Goal: Task Accomplishment & Management: Manage account settings

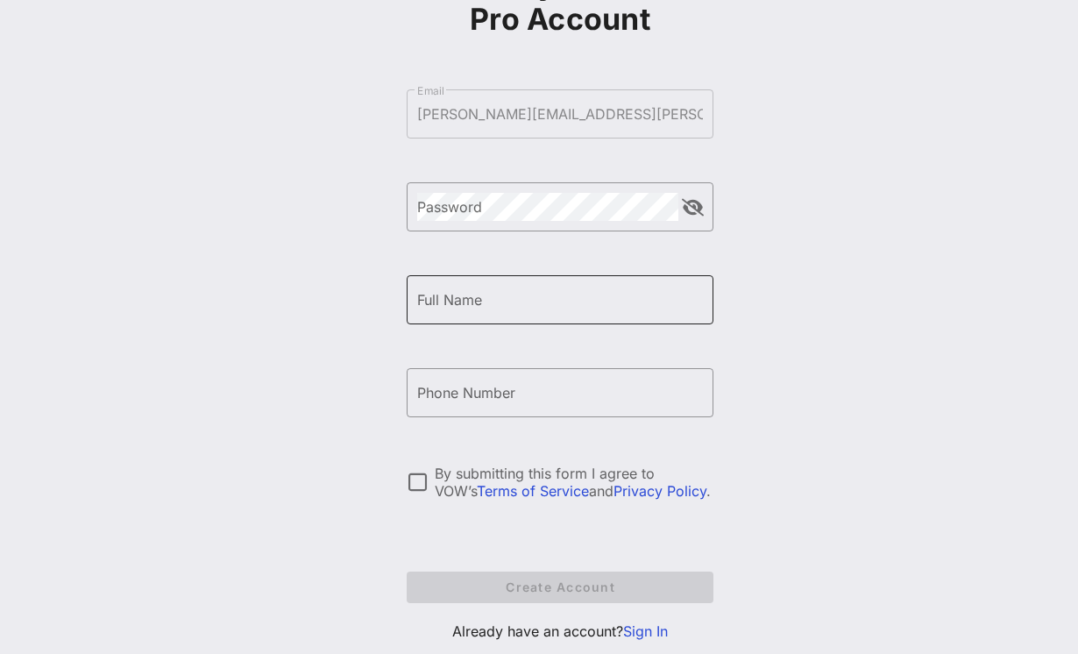
scroll to position [196, 0]
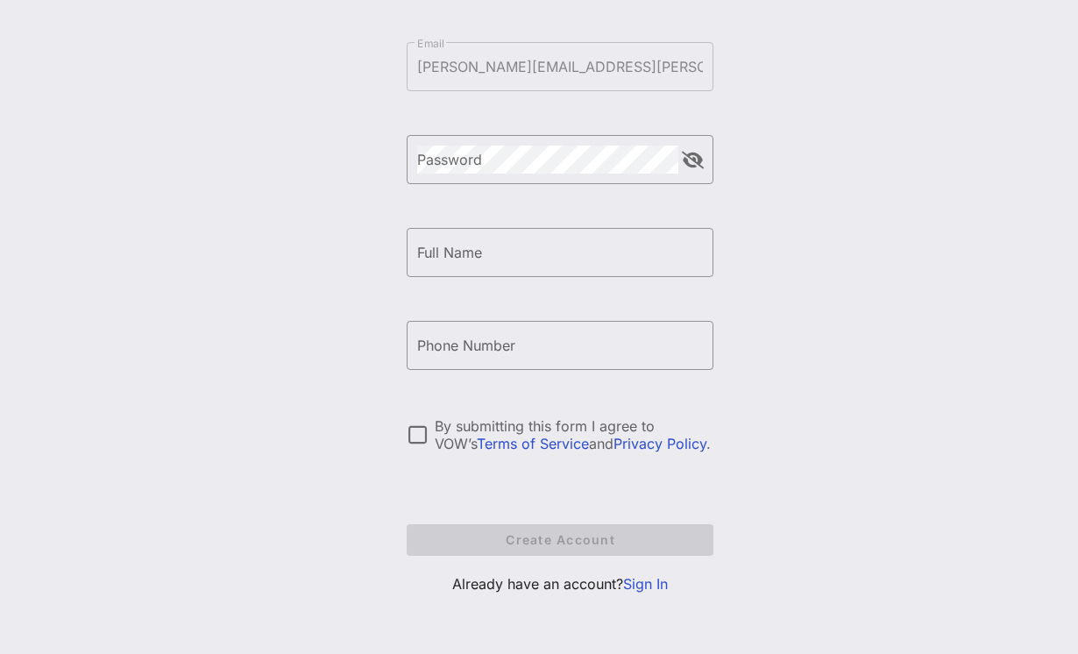
click at [638, 582] on link "Sign In" at bounding box center [645, 584] width 45 height 18
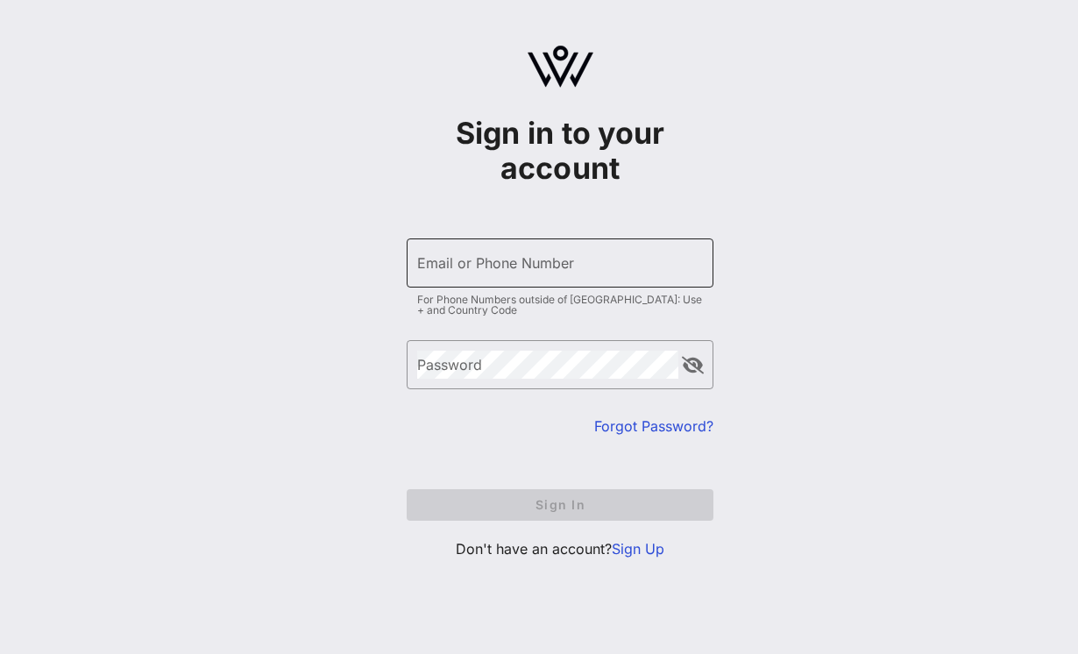
type input "[PERSON_NAME][EMAIL_ADDRESS][PERSON_NAME][DOMAIN_NAME]"
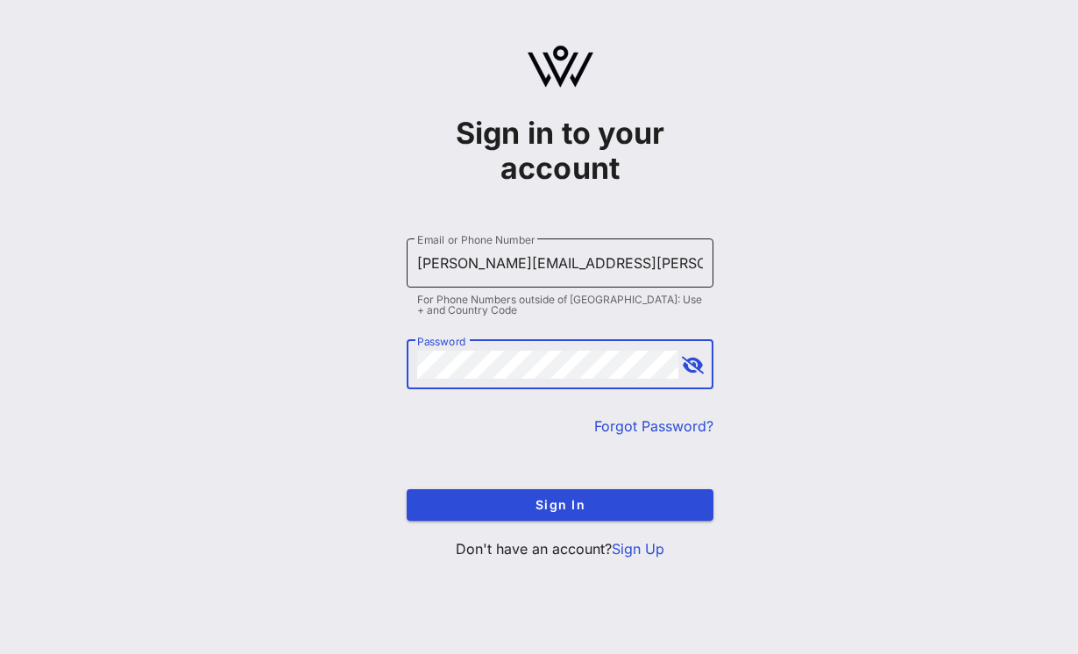
click at [465, 246] on div "Email or Phone Number [PERSON_NAME][EMAIL_ADDRESS][PERSON_NAME][DOMAIN_NAME]" at bounding box center [560, 262] width 286 height 49
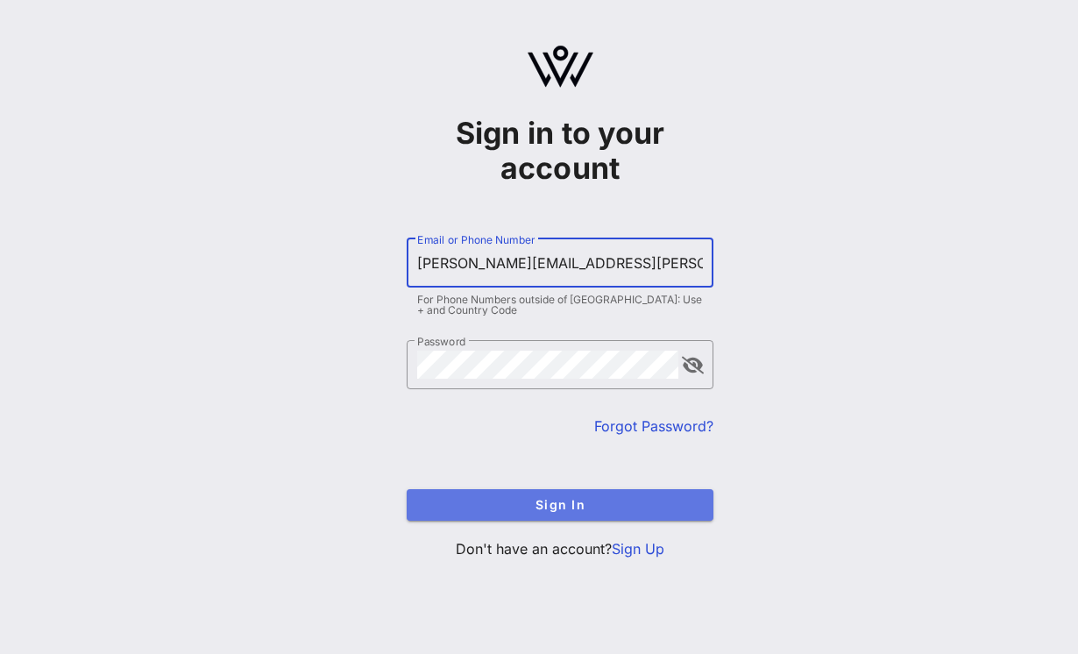
click at [546, 512] on button "Sign In" at bounding box center [560, 505] width 307 height 32
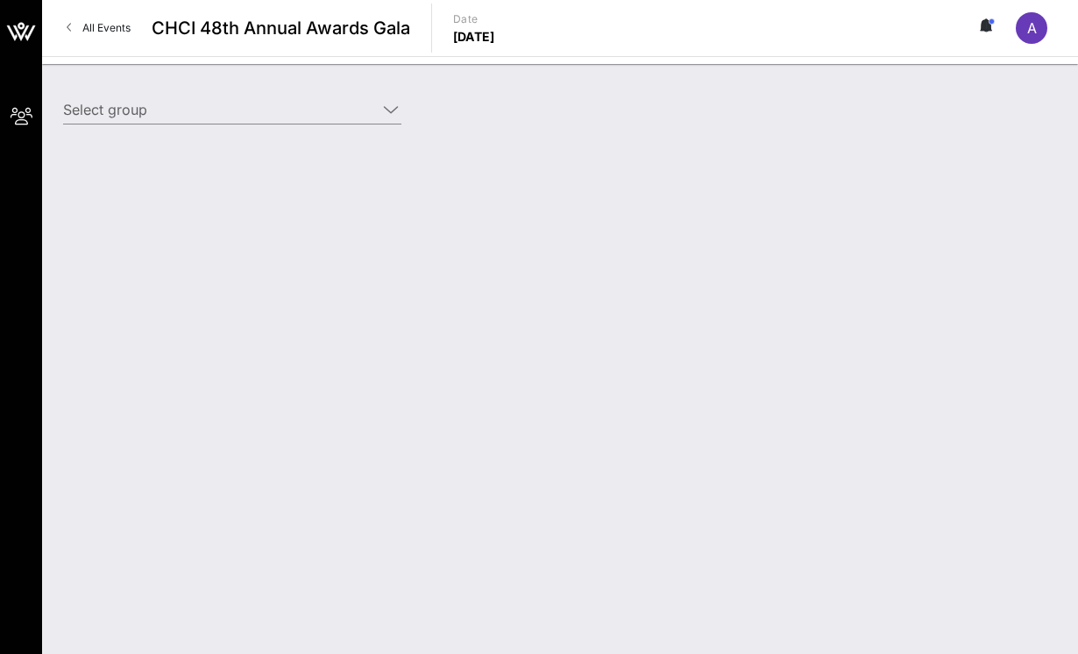
type input "[PERSON_NAME] ([PERSON_NAME]) [[PERSON_NAME], [PERSON_NAME][EMAIL_ADDRESS][PERS…"
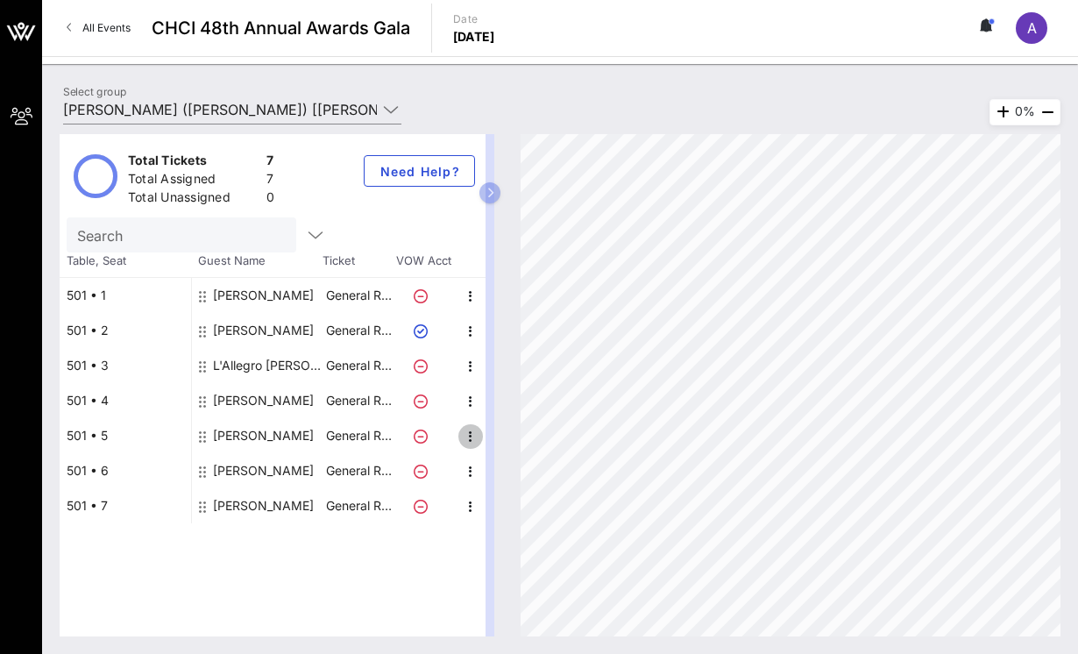
click at [468, 442] on icon "button" at bounding box center [470, 436] width 21 height 21
click at [502, 452] on div "Edit" at bounding box center [514, 442] width 35 height 28
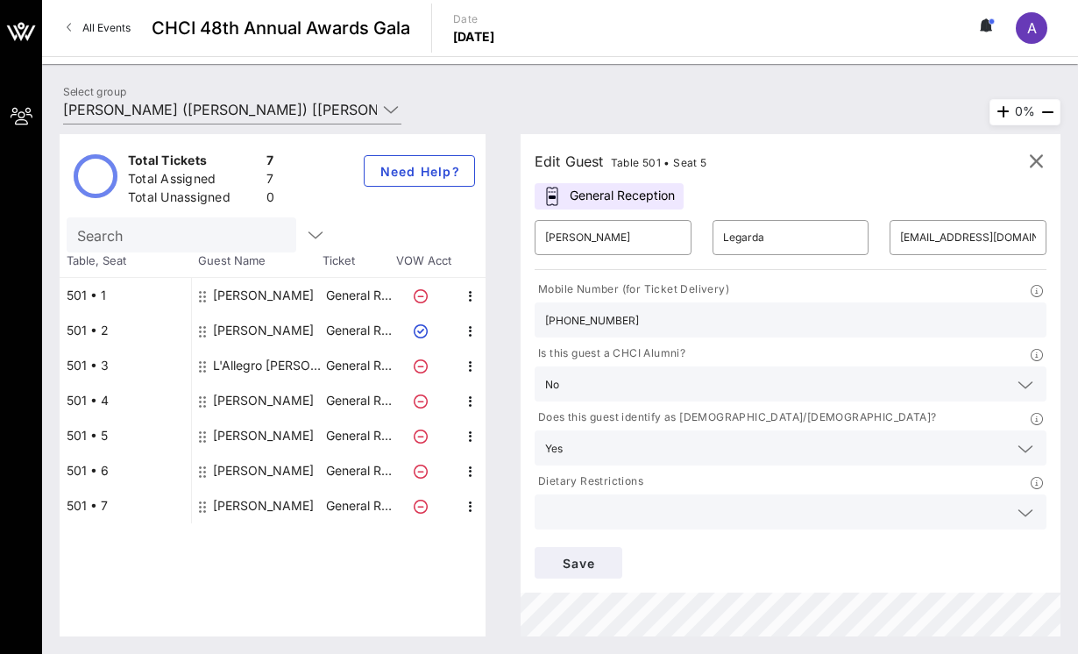
scroll to position [121, 0]
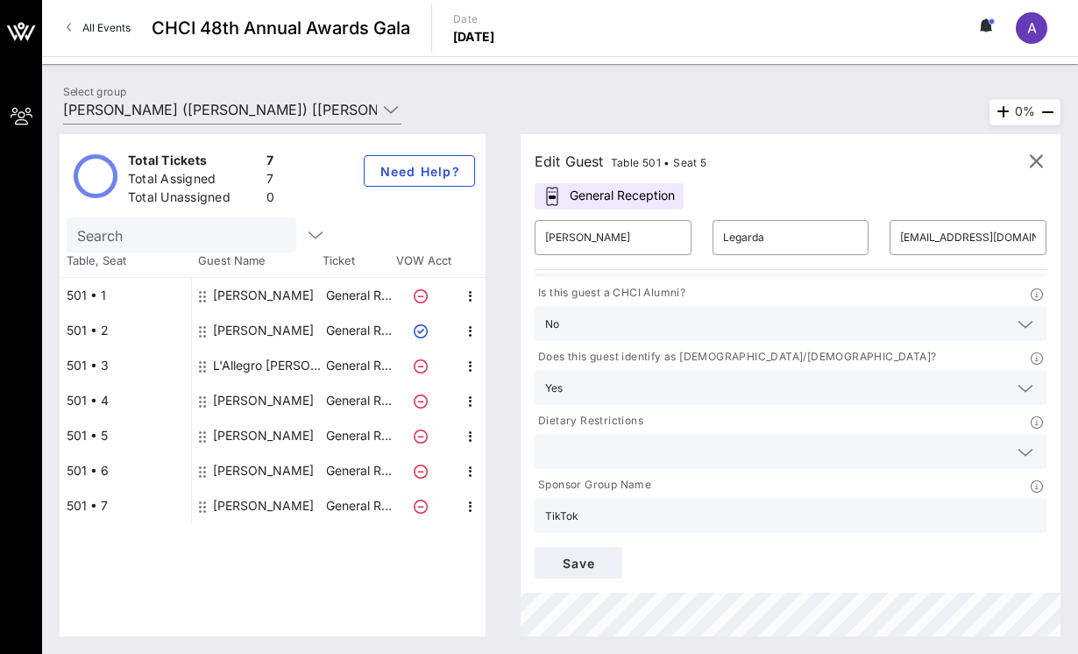
click at [604, 452] on input "text" at bounding box center [776, 451] width 463 height 23
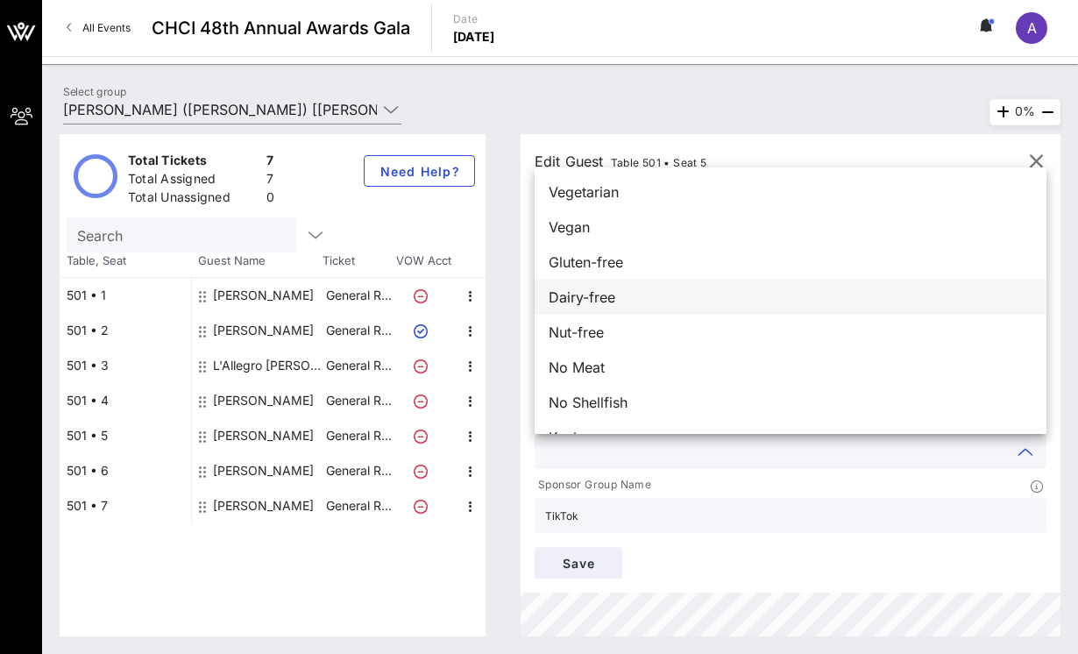
click at [614, 290] on span "Dairy-free" at bounding box center [582, 297] width 67 height 21
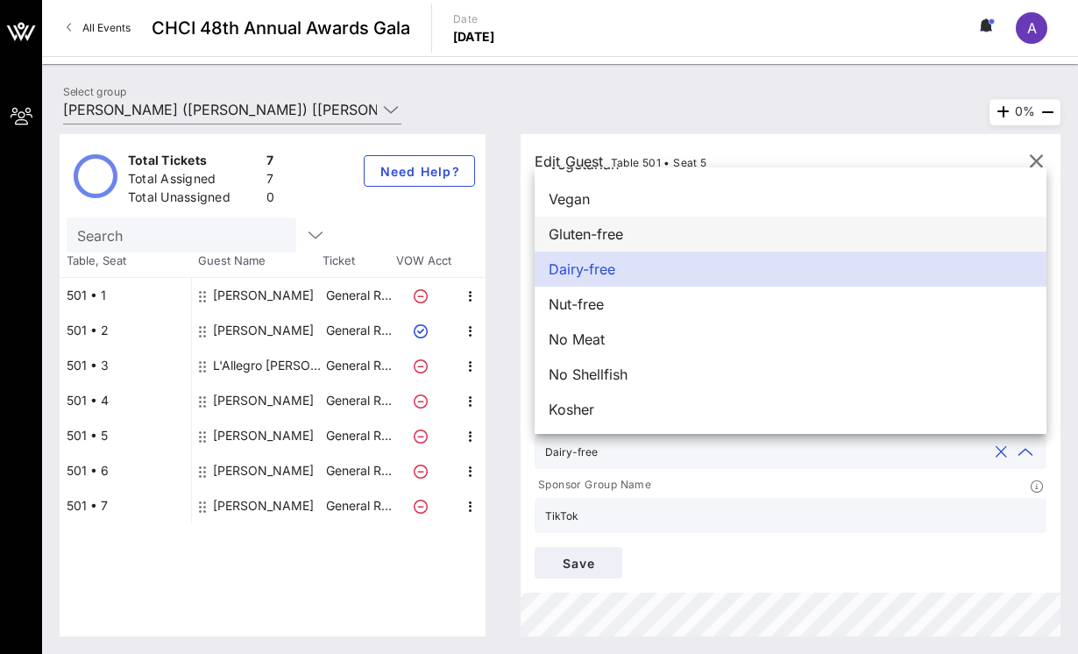
scroll to position [0, 0]
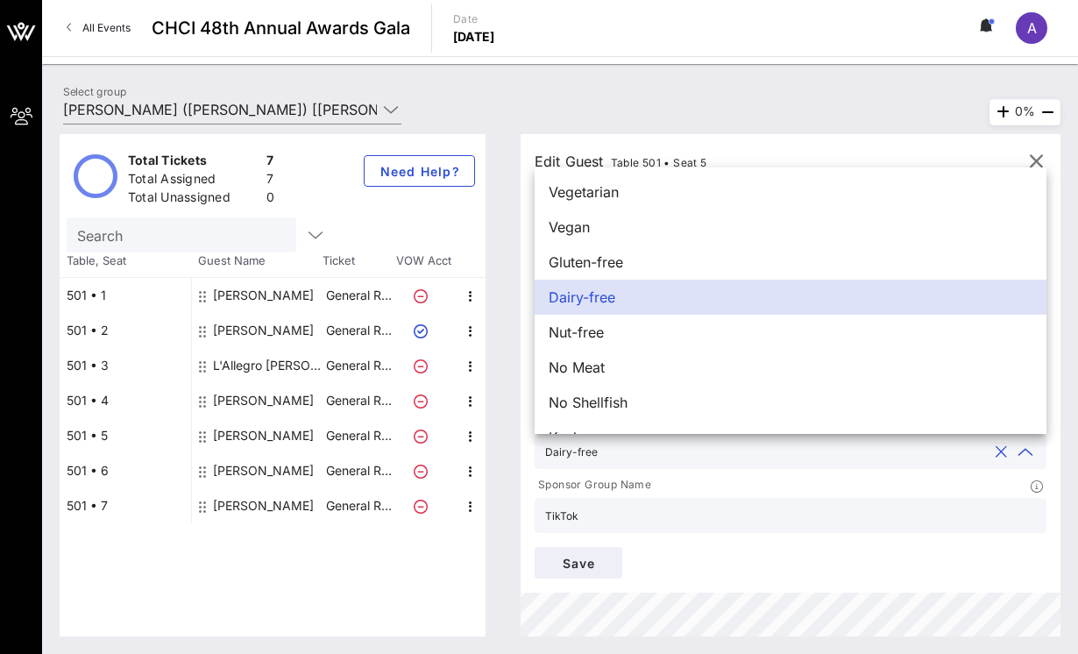
click at [723, 101] on div "Select group Tik Tok ([PERSON_NAME]) [[PERSON_NAME], [PERSON_NAME][EMAIL_ADDRES…" at bounding box center [560, 112] width 1015 height 61
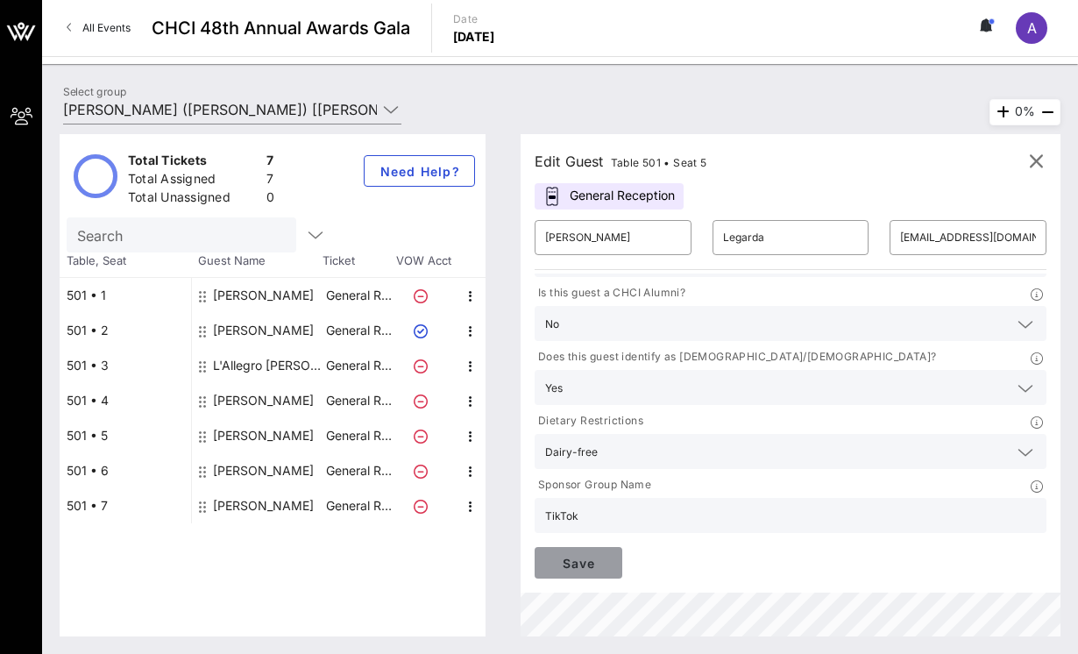
click at [566, 571] on button "Save" at bounding box center [579, 563] width 88 height 32
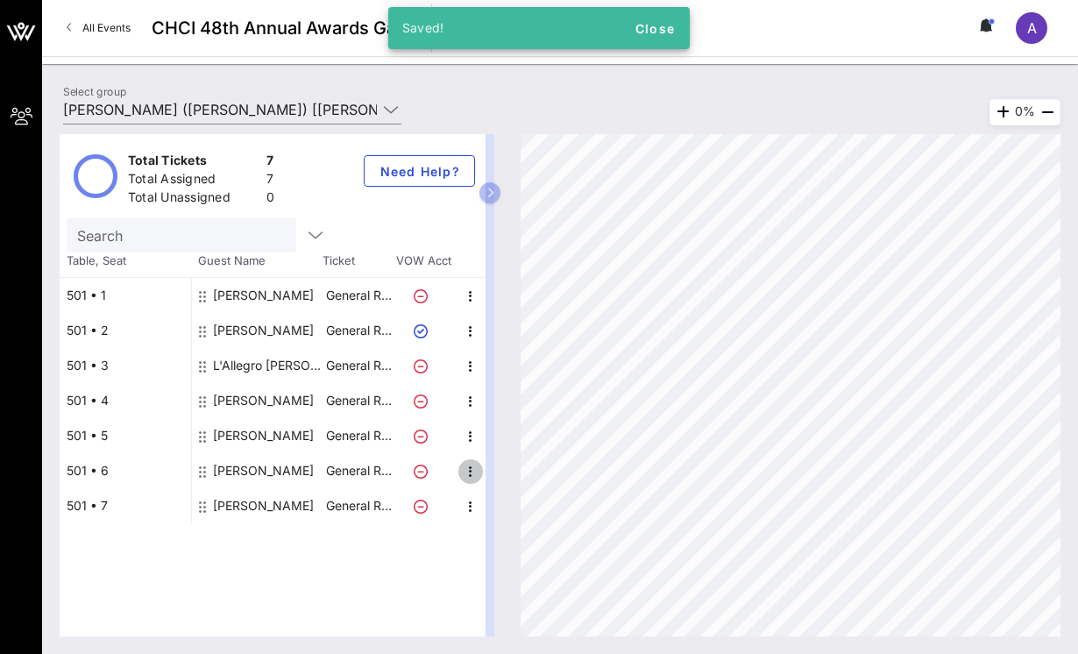
click at [468, 472] on icon "button" at bounding box center [470, 471] width 21 height 21
click at [494, 483] on div "Edit" at bounding box center [514, 476] width 63 height 35
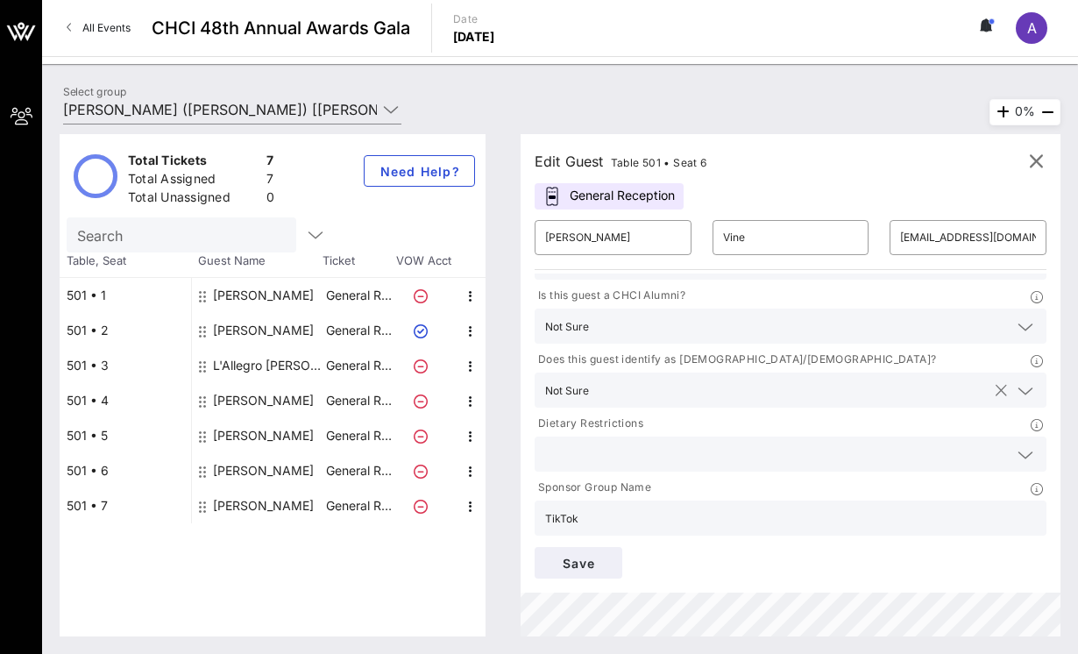
scroll to position [121, 0]
click at [607, 442] on input "text" at bounding box center [776, 451] width 463 height 23
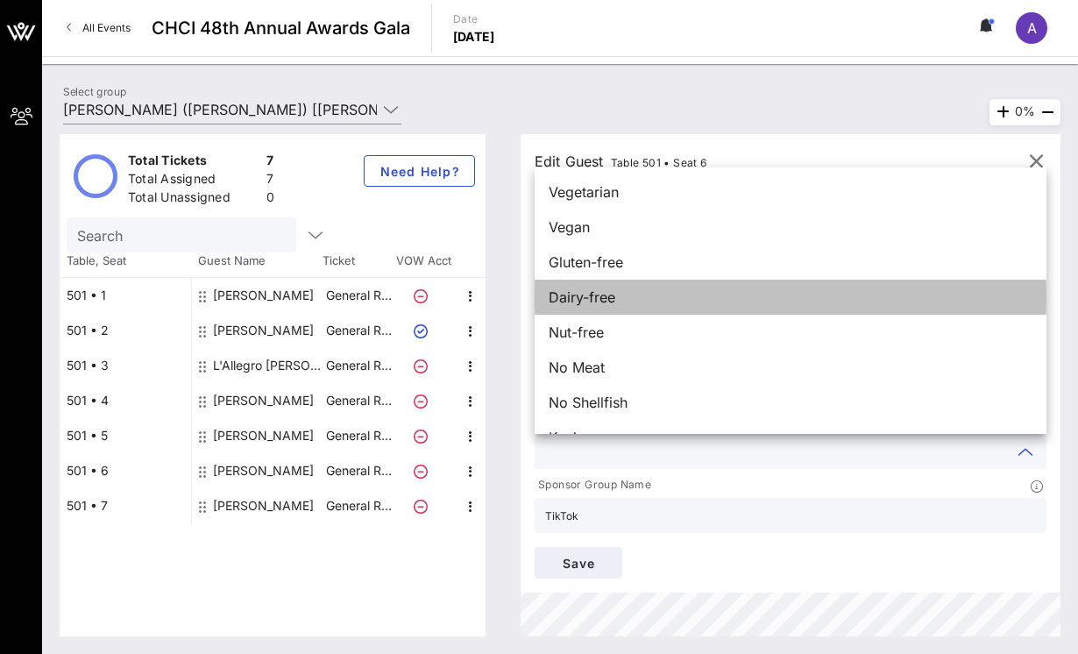
click at [623, 295] on div "Dairy-free" at bounding box center [791, 297] width 512 height 35
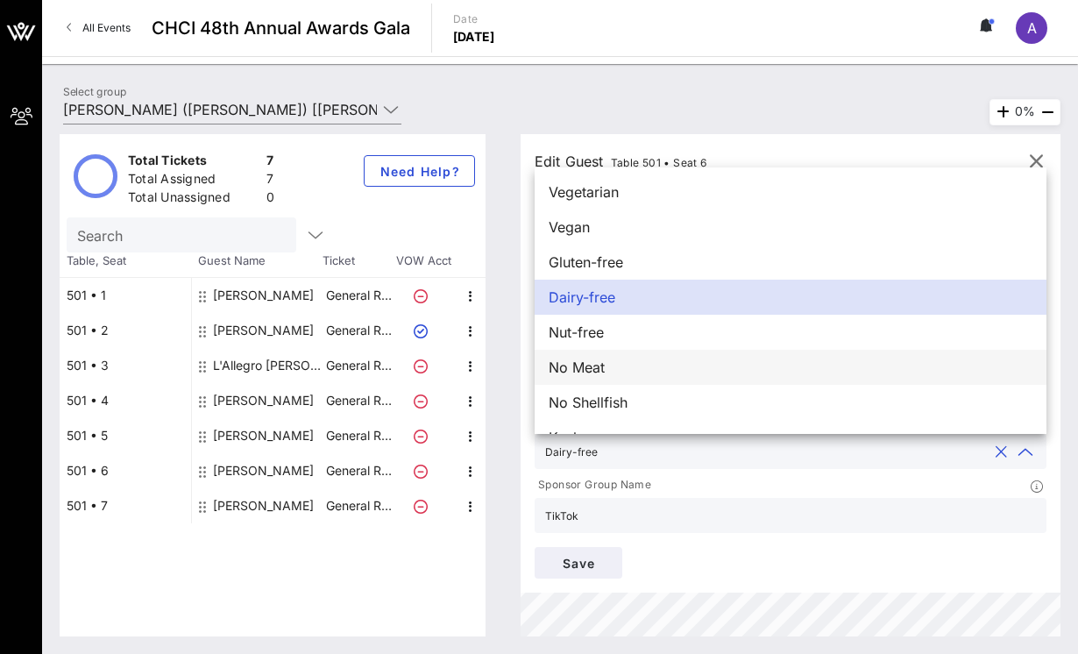
scroll to position [28, 0]
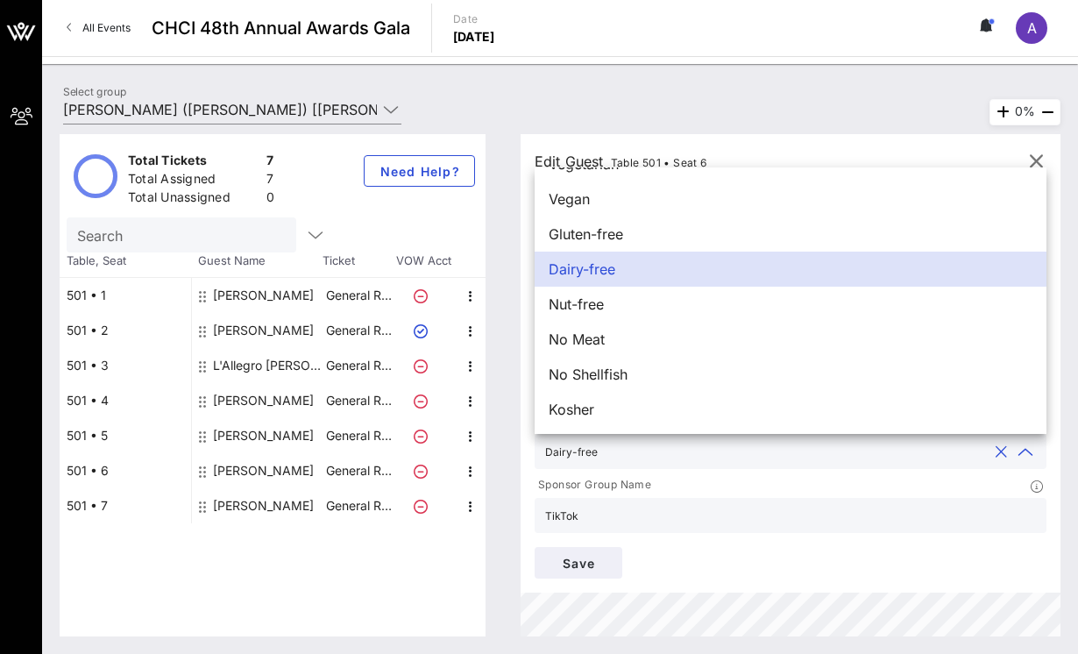
click at [596, 579] on div "Save" at bounding box center [790, 562] width 533 height 53
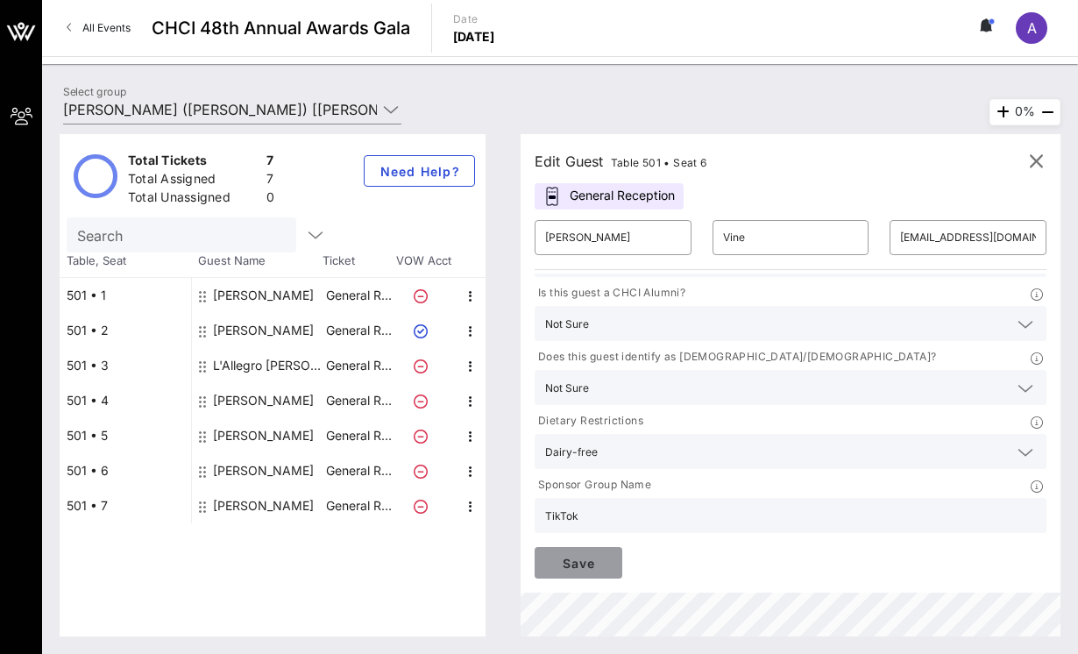
click at [593, 558] on span "Save" at bounding box center [579, 563] width 60 height 15
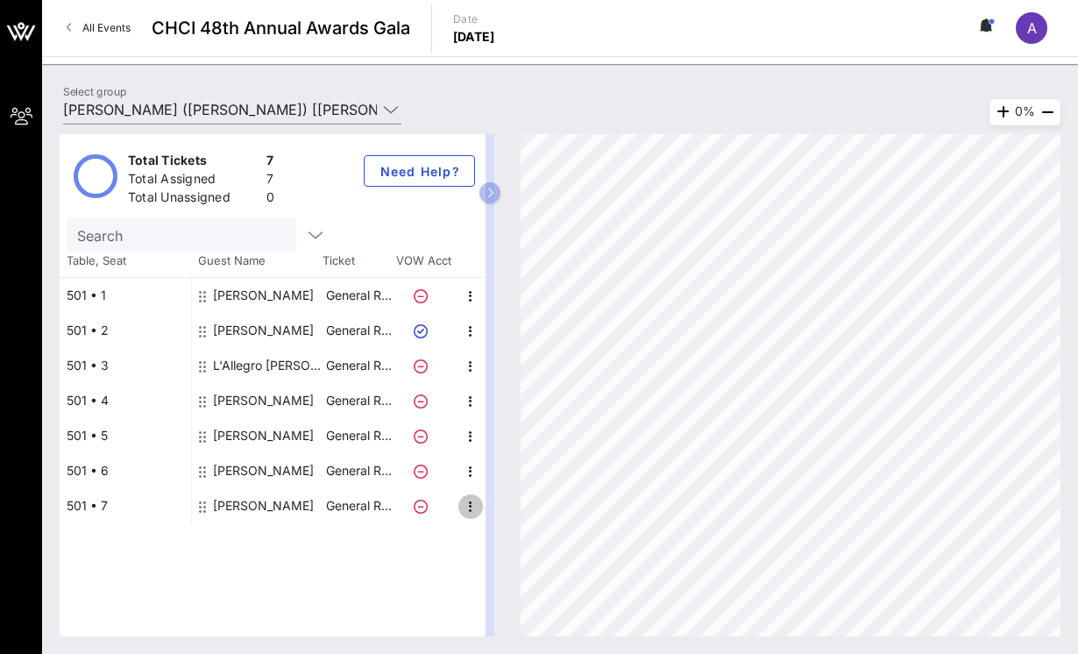
click at [464, 507] on icon "button" at bounding box center [470, 506] width 21 height 21
click at [502, 508] on div "Edit" at bounding box center [514, 512] width 35 height 14
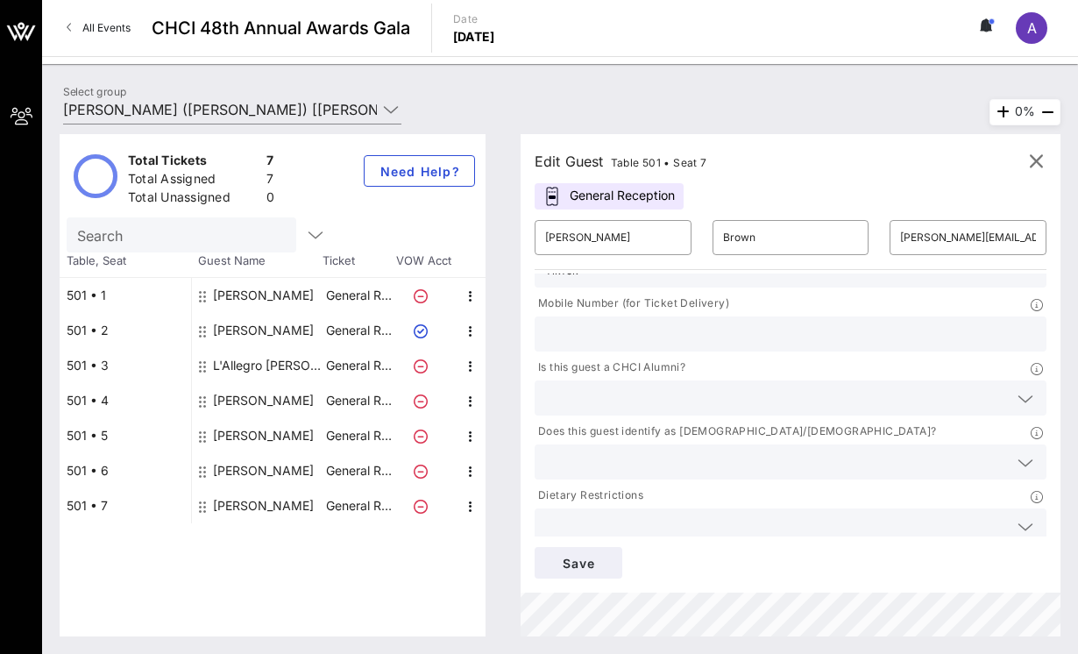
scroll to position [121, 0]
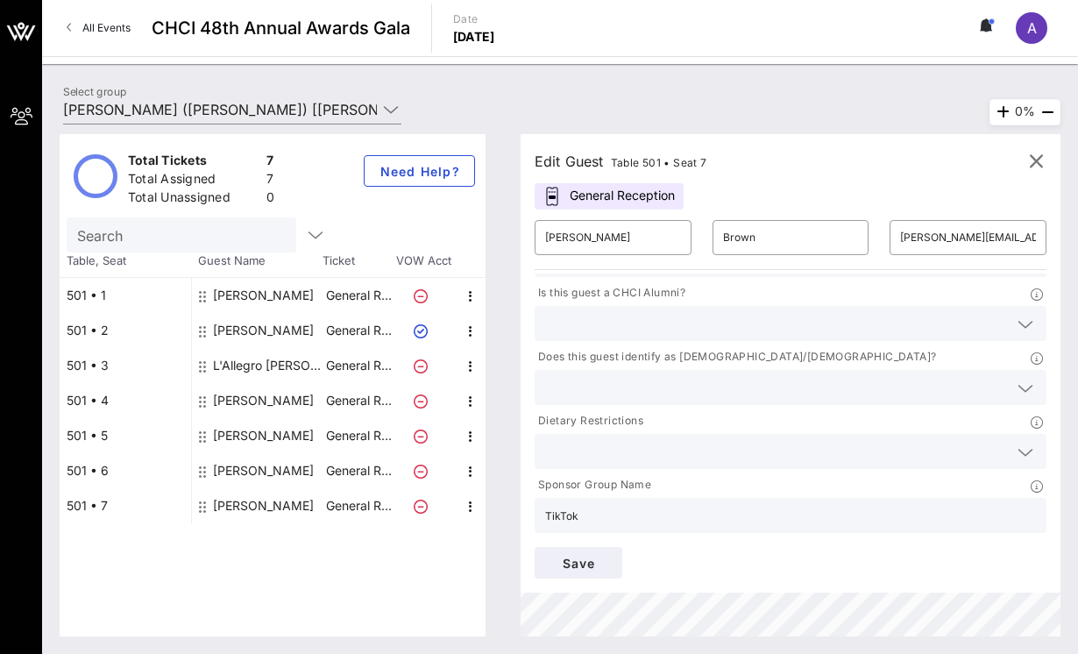
click at [621, 445] on input "text" at bounding box center [776, 451] width 463 height 23
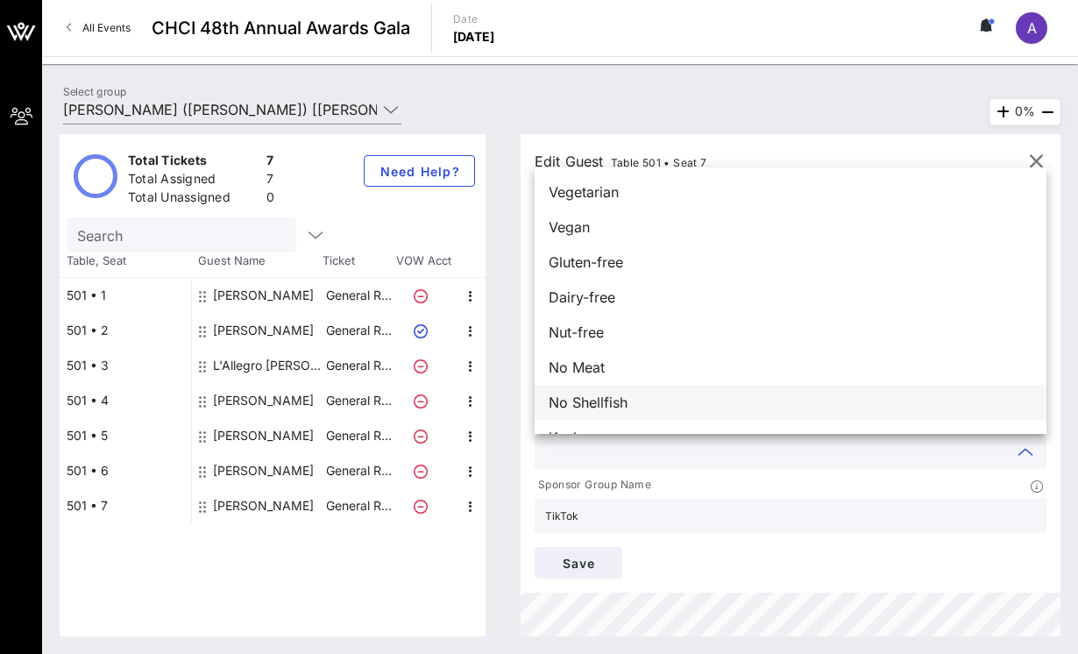
click at [614, 406] on span "No Shellfish" at bounding box center [588, 402] width 79 height 21
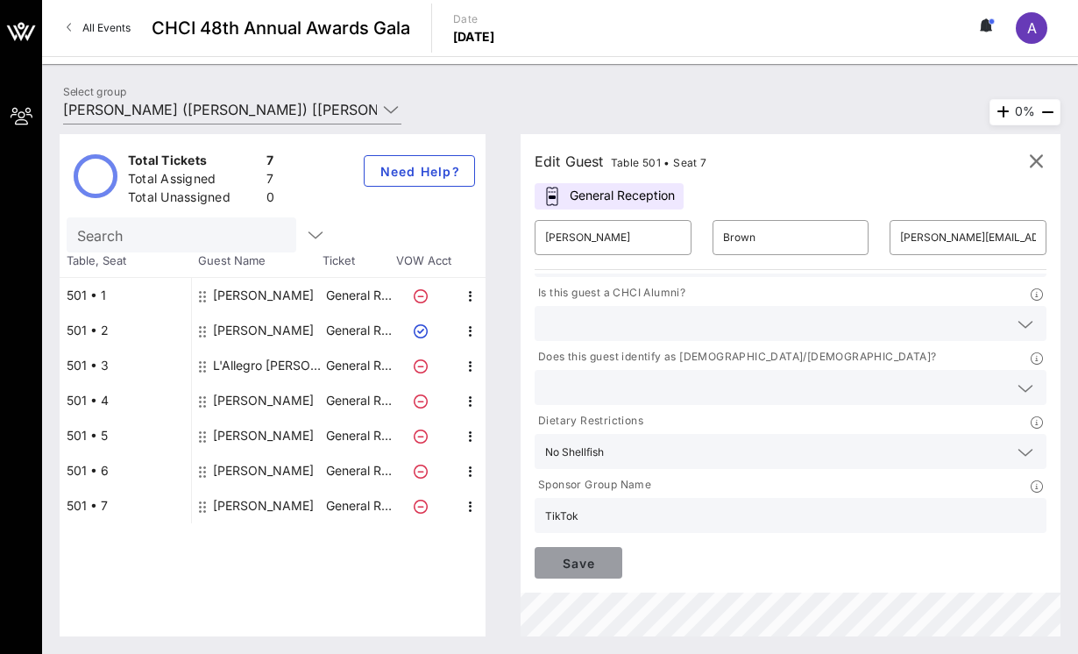
click at [561, 563] on span "Save" at bounding box center [579, 563] width 60 height 15
